Goal: Check status: Check status

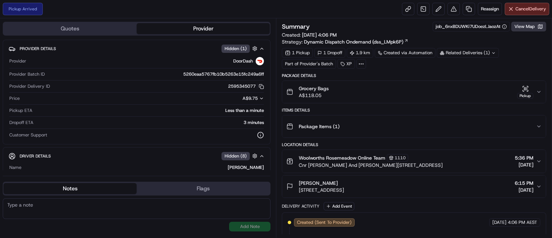
click at [519, 24] on button "View Map" at bounding box center [528, 27] width 35 height 10
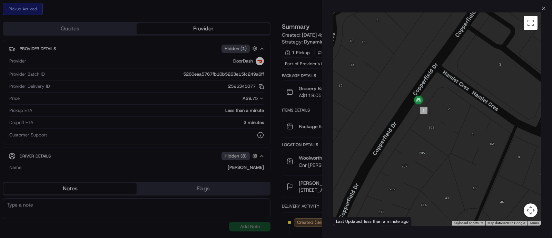
drag, startPoint x: 416, startPoint y: 104, endPoint x: 521, endPoint y: 121, distance: 105.8
click at [521, 121] on div at bounding box center [437, 118] width 208 height 213
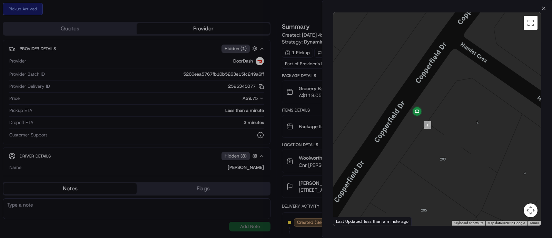
drag, startPoint x: 450, startPoint y: 112, endPoint x: 480, endPoint y: 125, distance: 32.9
click at [480, 125] on div at bounding box center [437, 118] width 208 height 213
click at [544, 10] on icon "button" at bounding box center [544, 9] width 6 height 6
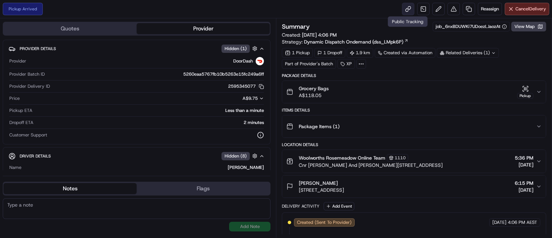
click at [404, 6] on link at bounding box center [408, 9] width 12 height 12
click at [409, 8] on link at bounding box center [408, 9] width 12 height 12
click at [516, 30] on button "View Map" at bounding box center [528, 27] width 35 height 10
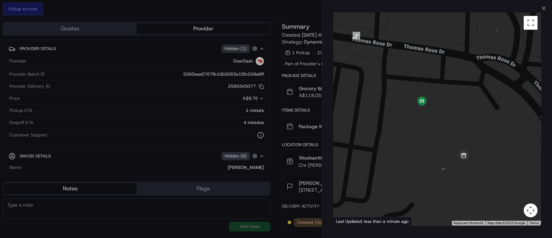
drag, startPoint x: 455, startPoint y: 126, endPoint x: 488, endPoint y: 101, distance: 41.4
click at [488, 101] on div at bounding box center [437, 118] width 208 height 213
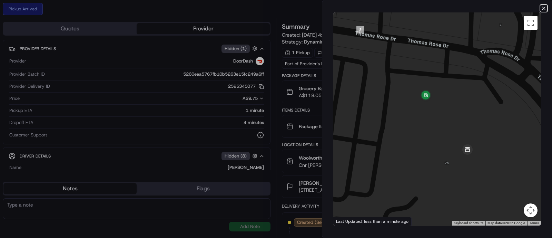
click at [545, 6] on icon "button" at bounding box center [544, 9] width 6 height 6
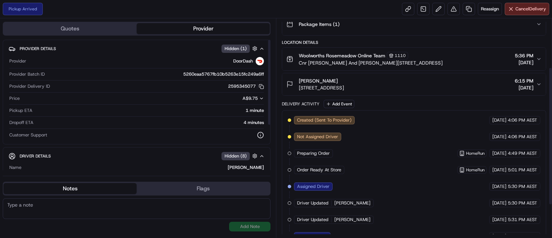
scroll to position [128, 0]
